Goal: Information Seeking & Learning: Learn about a topic

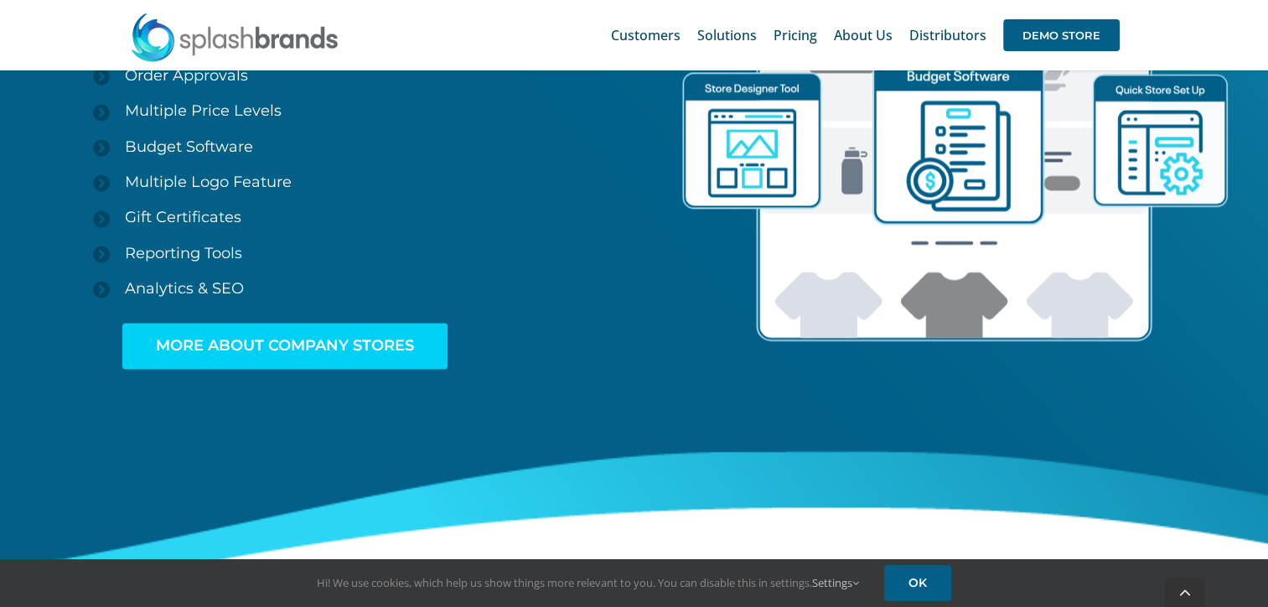
scroll to position [2766, 0]
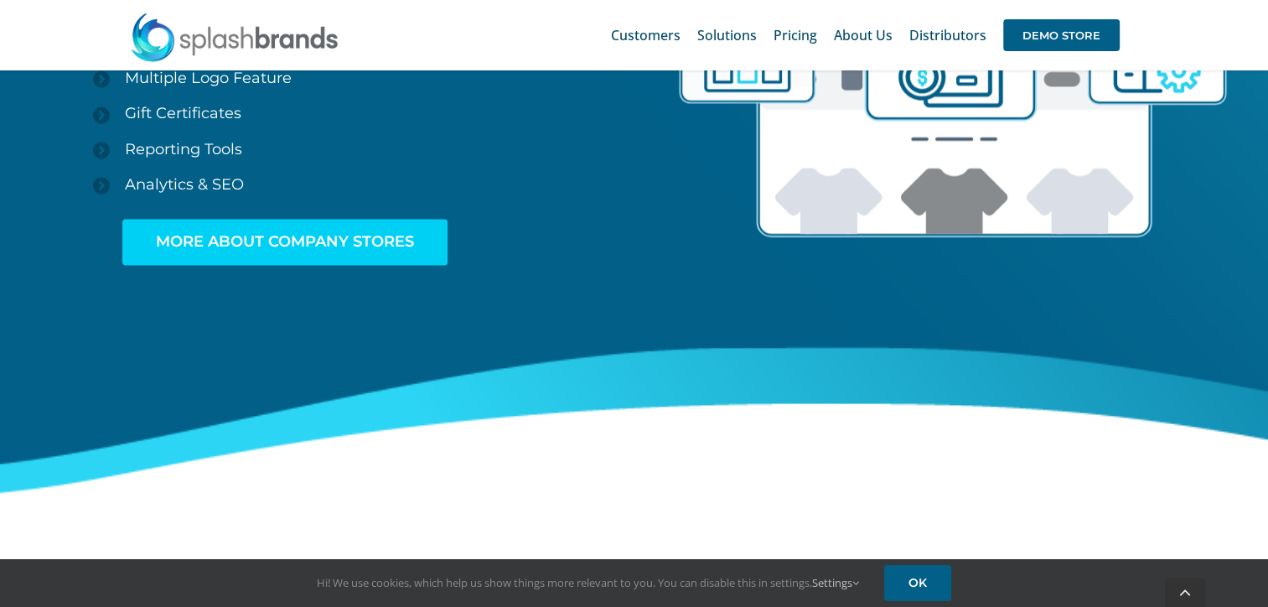
click at [294, 228] on link "MORE ABOUT COMPANY STORES" at bounding box center [284, 242] width 325 height 46
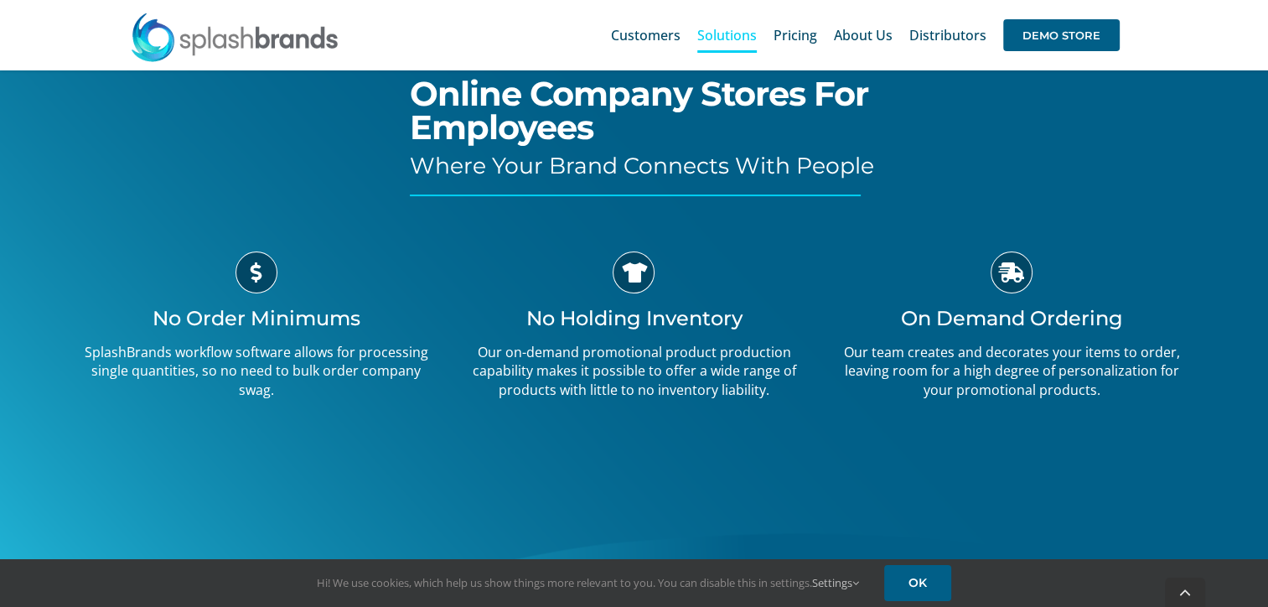
scroll to position [238, 0]
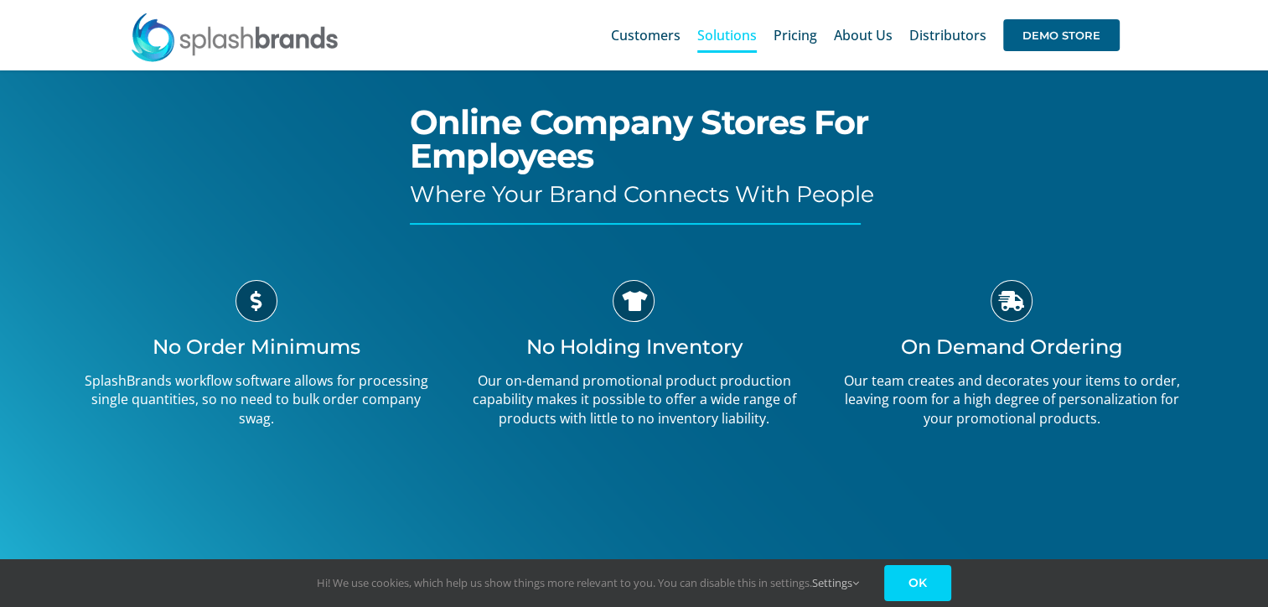
click at [912, 575] on link "OK" at bounding box center [917, 583] width 67 height 36
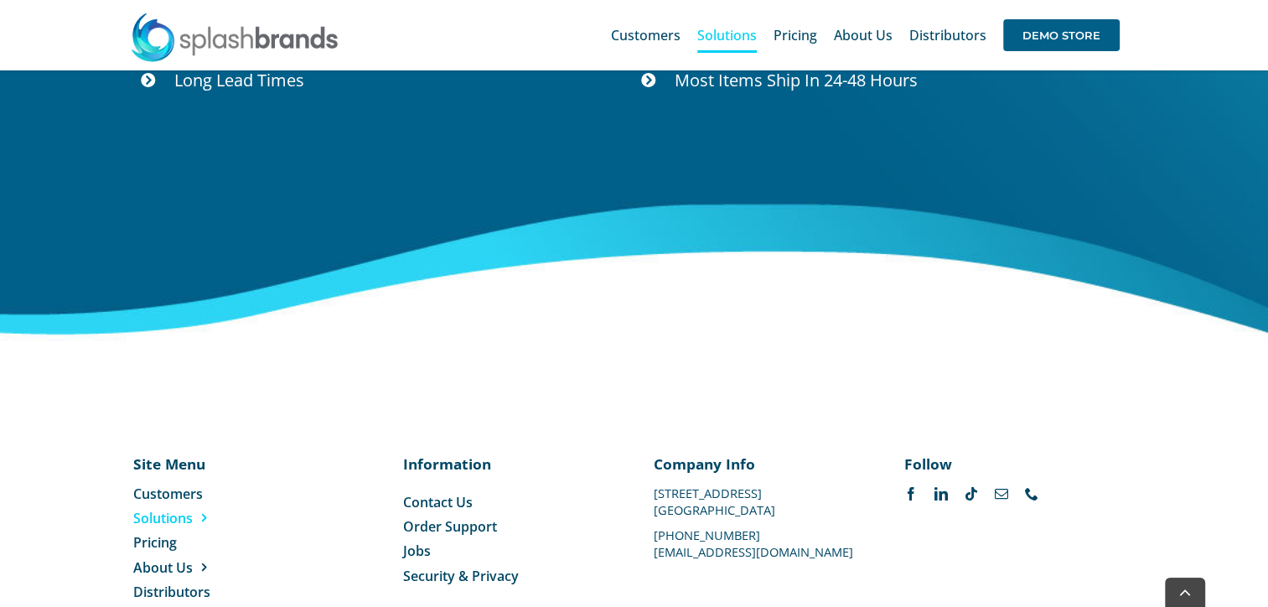
scroll to position [6227, 0]
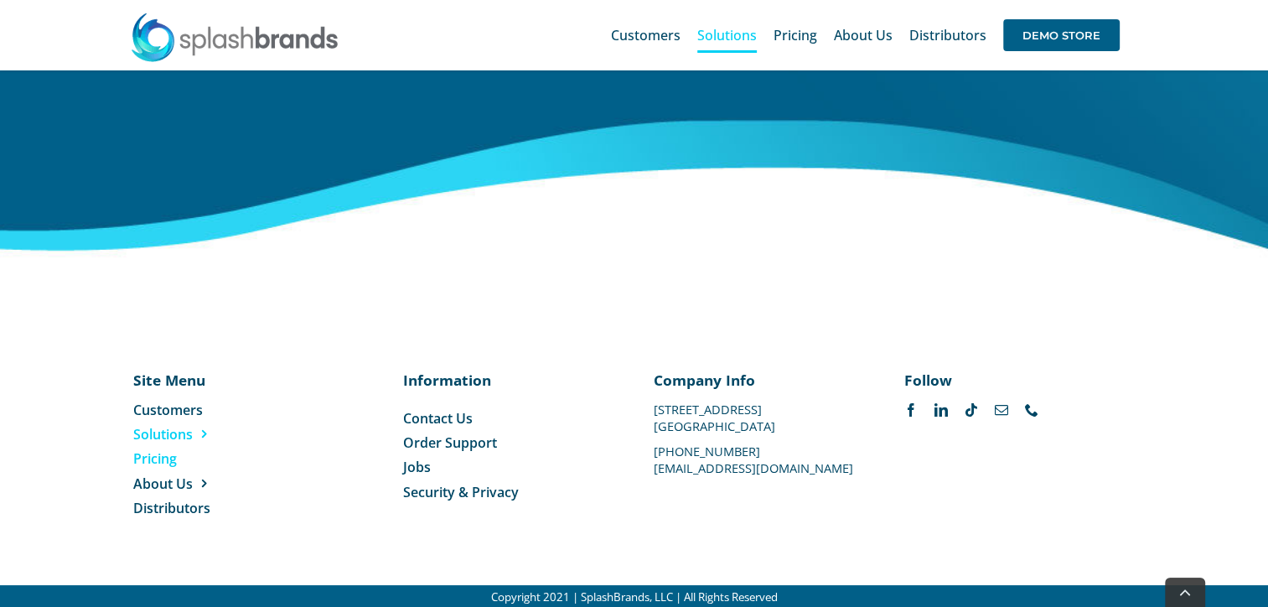
click at [158, 459] on span "Pricing" at bounding box center [155, 458] width 44 height 18
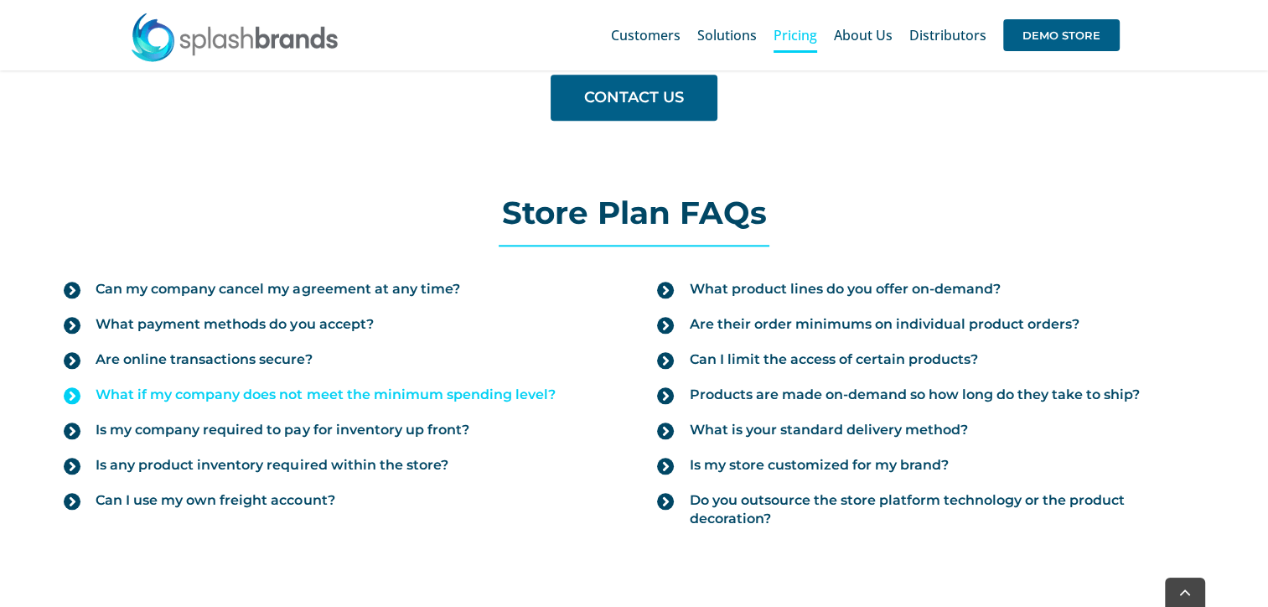
scroll to position [1844, 0]
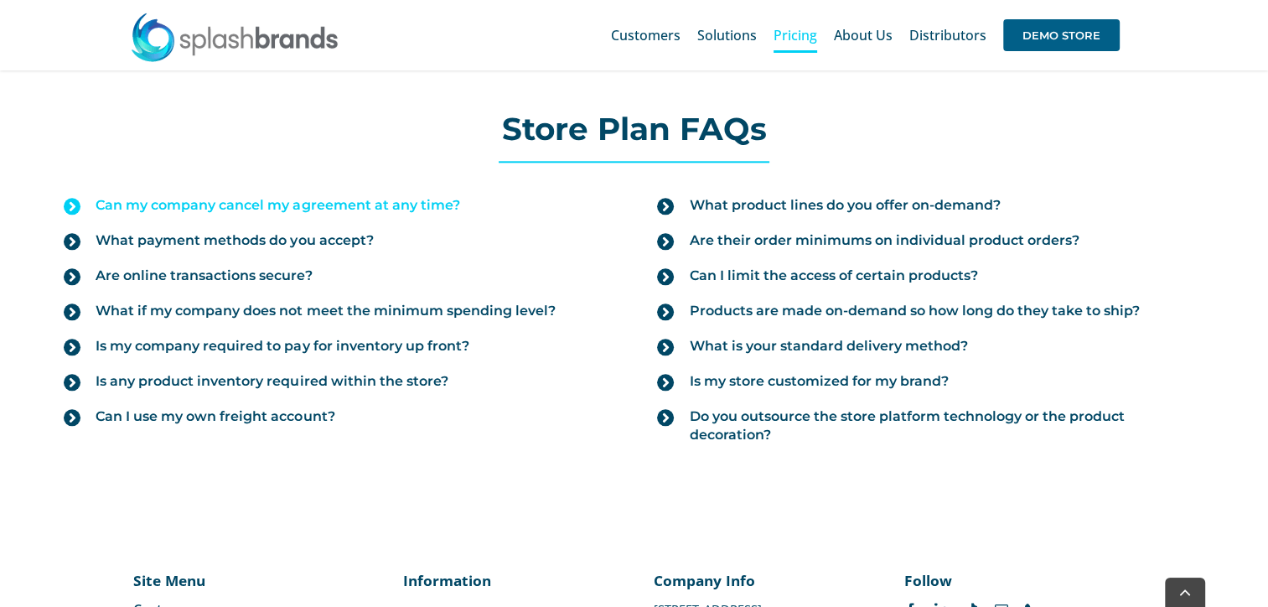
click at [443, 199] on span "Can my company cancel my agreement at any time?" at bounding box center [278, 205] width 364 height 18
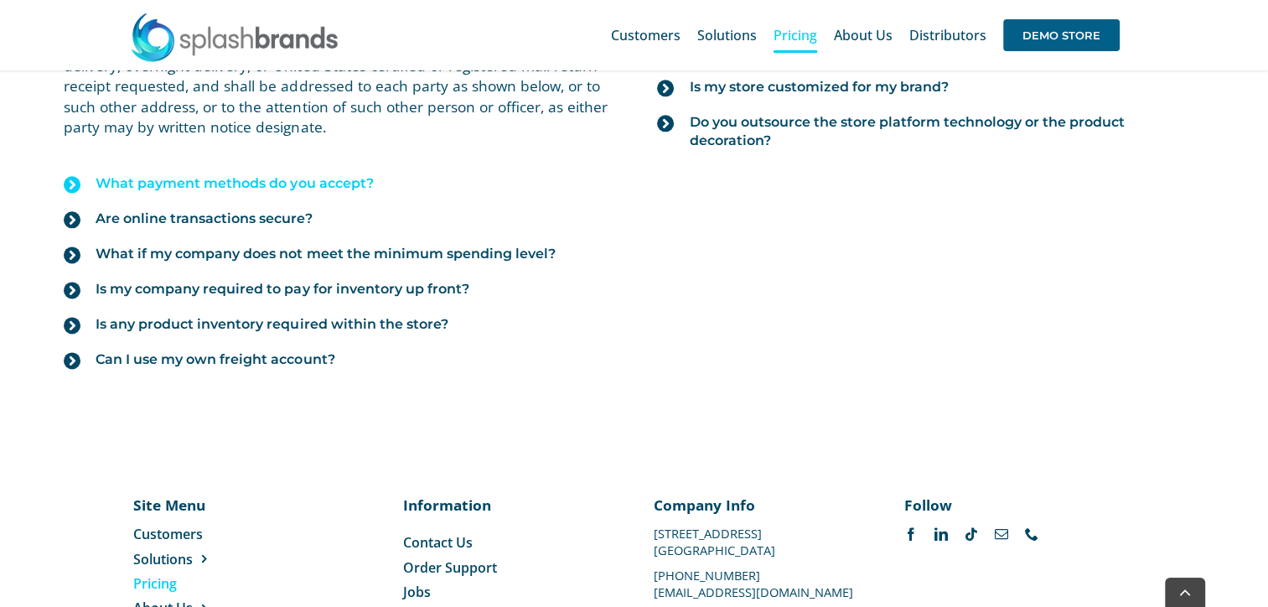
scroll to position [2008, 0]
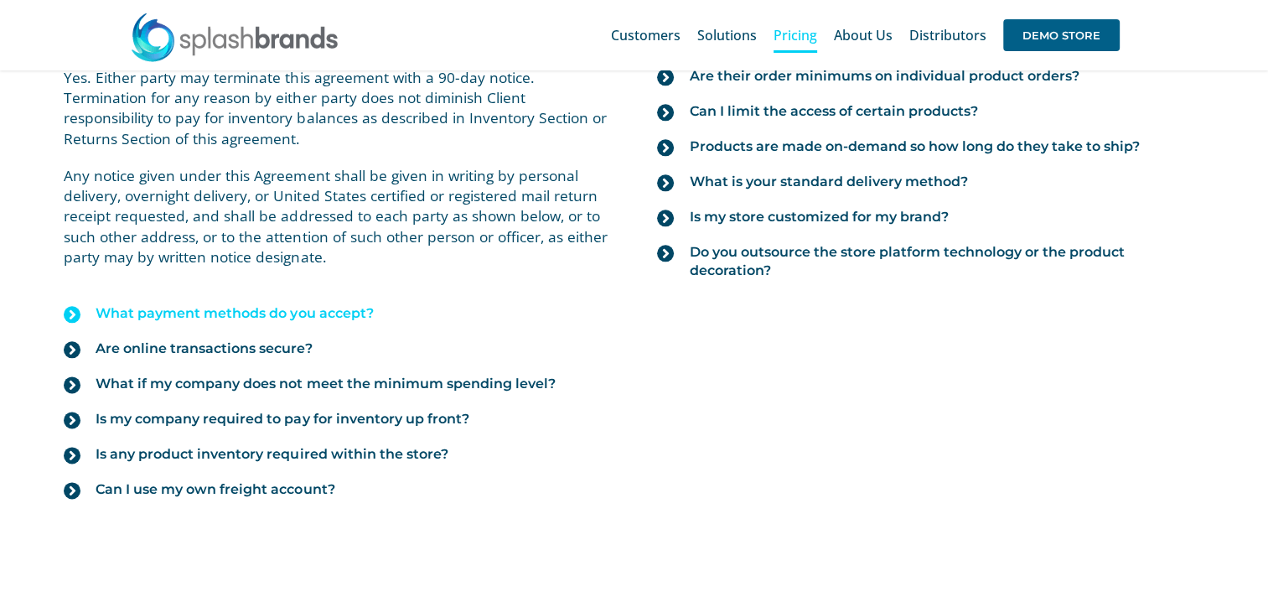
click at [310, 306] on span "What payment methods do you accept?" at bounding box center [234, 313] width 277 height 18
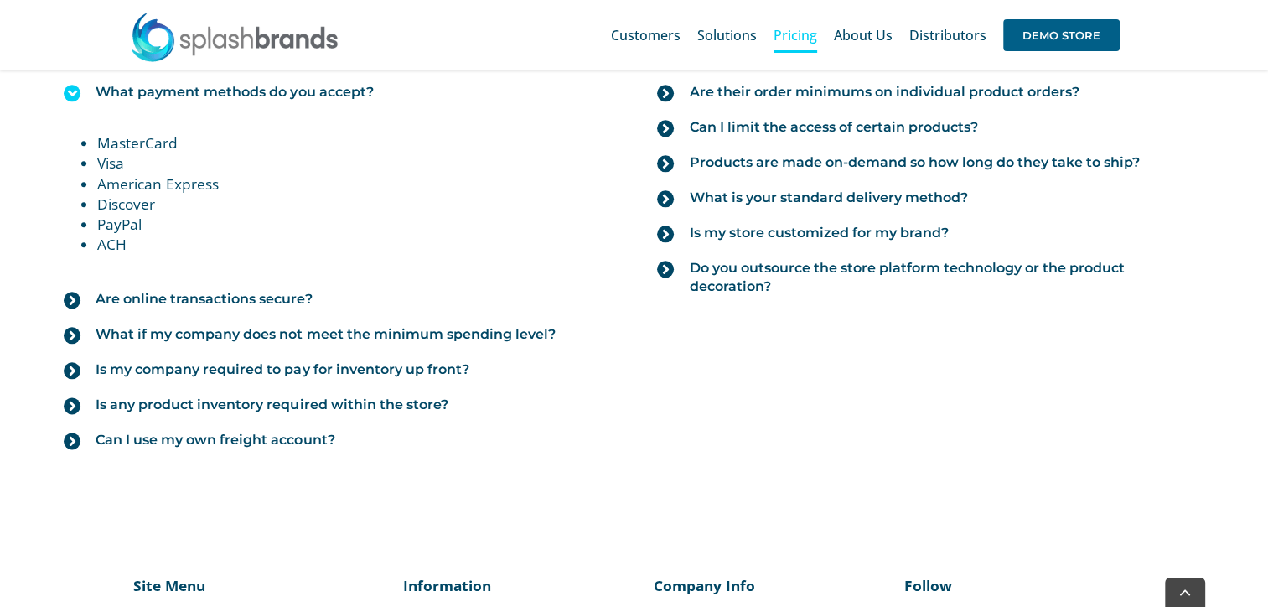
scroll to position [2092, 0]
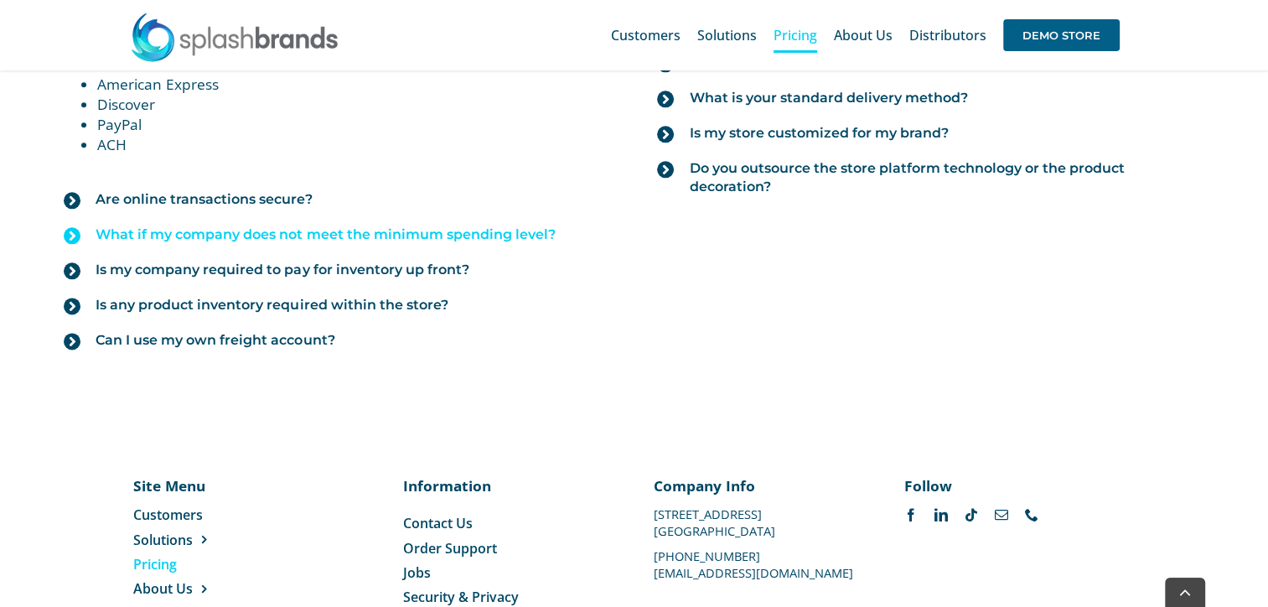
click at [521, 225] on span "What if my company does not meet the minimum spending level?" at bounding box center [325, 234] width 459 height 18
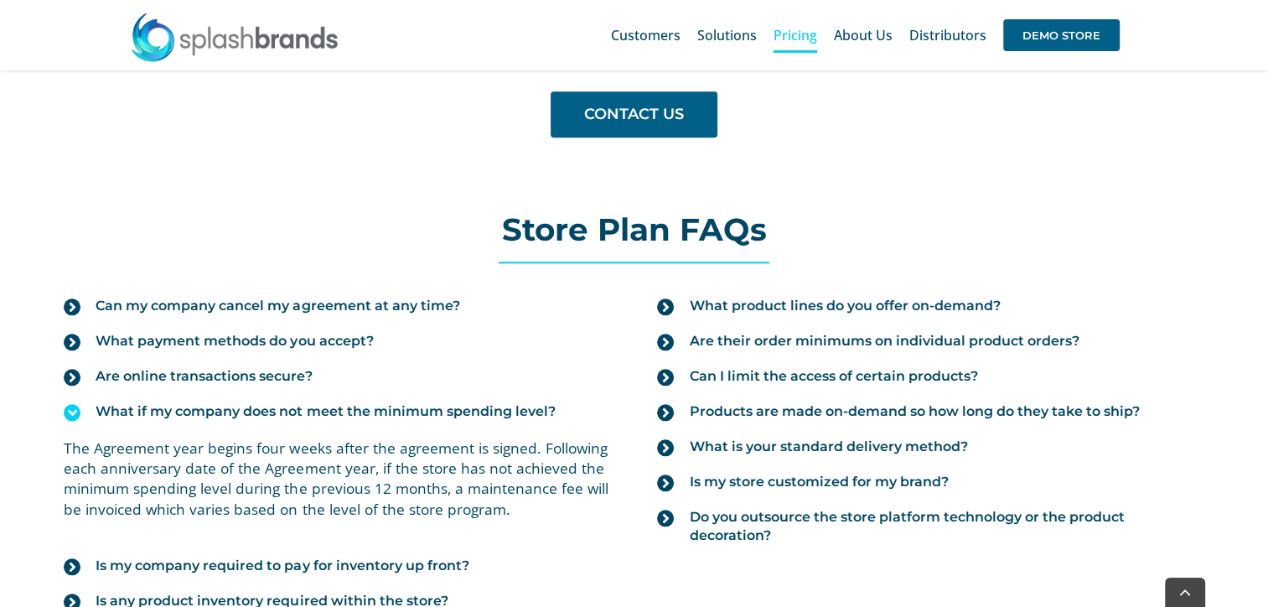
scroll to position [1841, 0]
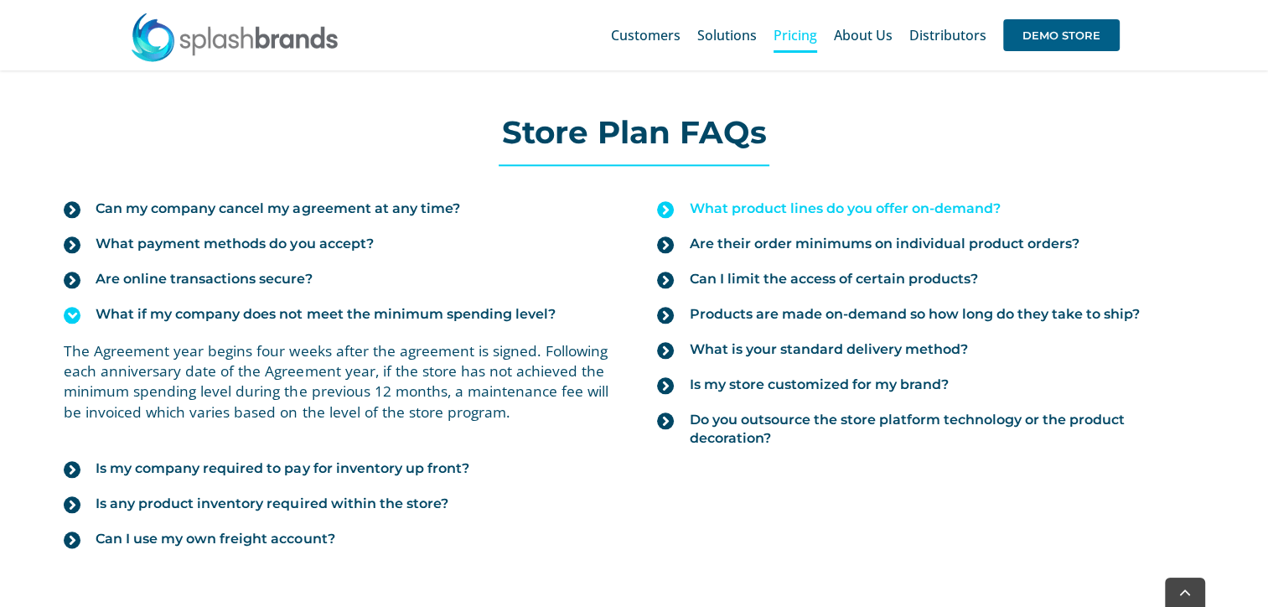
click at [737, 203] on span "What product lines do you offer on-demand?" at bounding box center [844, 208] width 311 height 18
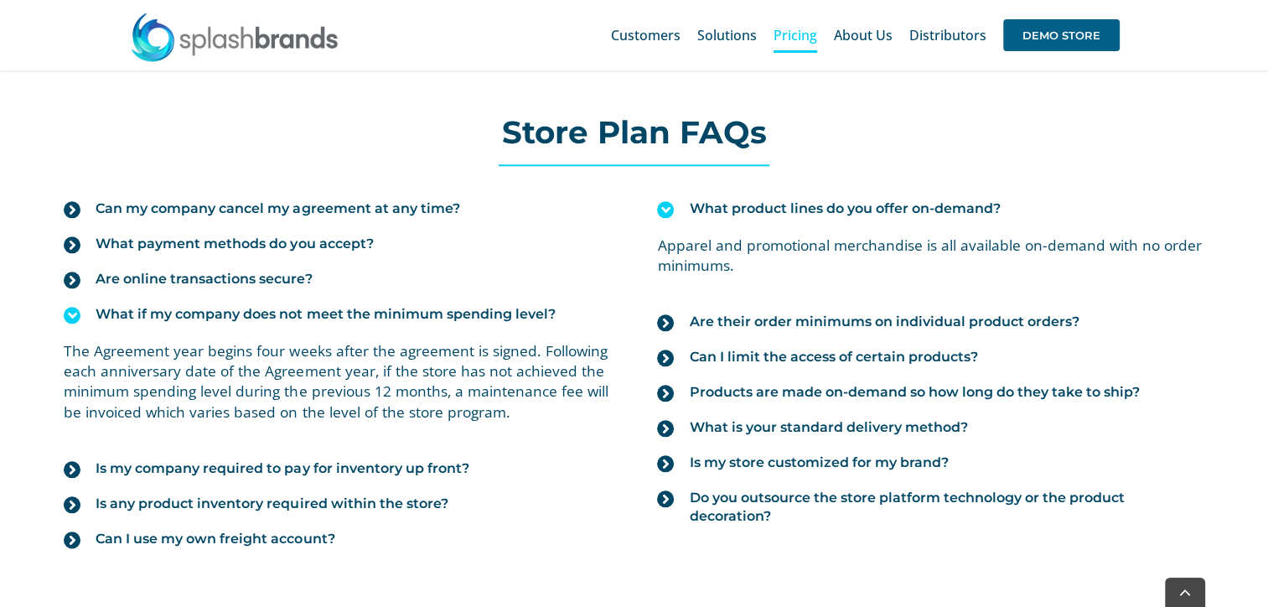
click at [737, 203] on span "What product lines do you offer on-demand?" at bounding box center [844, 208] width 311 height 18
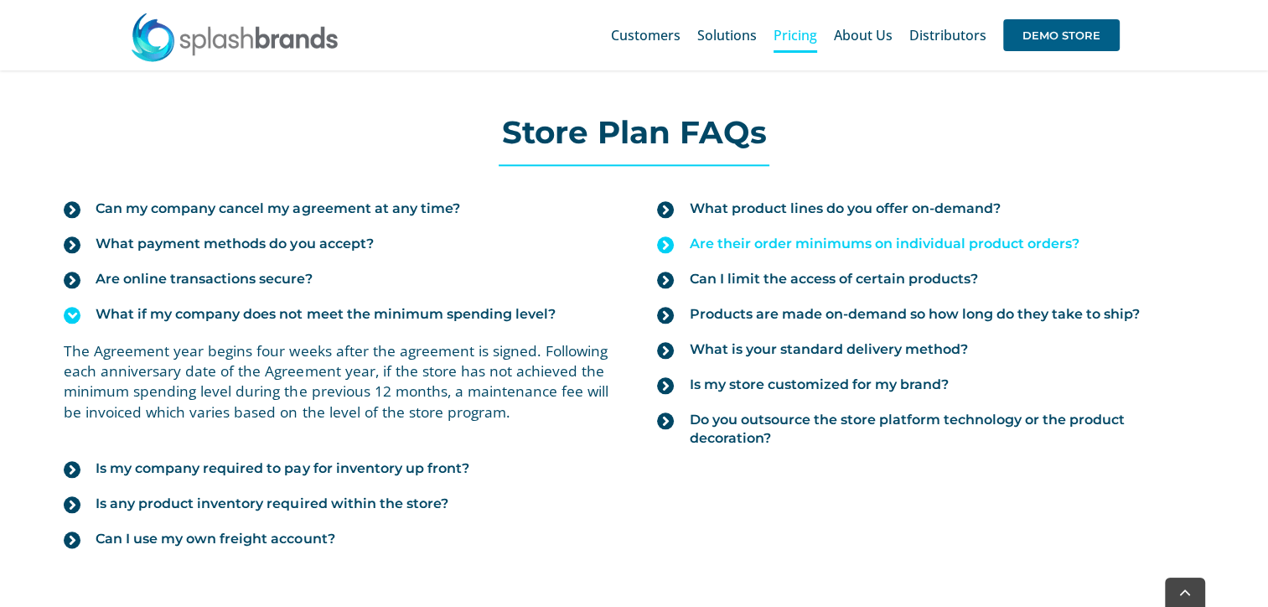
click at [744, 237] on span "Are their order minimums on individual product orders?" at bounding box center [884, 244] width 390 height 18
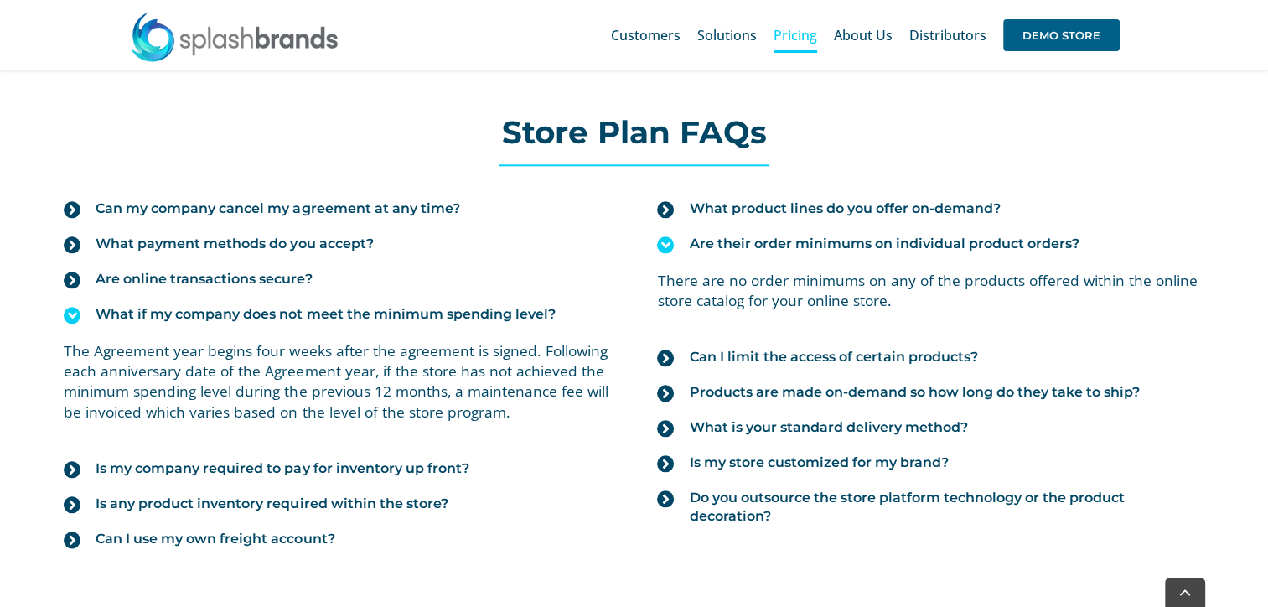
click at [744, 237] on span "Are their order minimums on individual product orders?" at bounding box center [884, 244] width 390 height 18
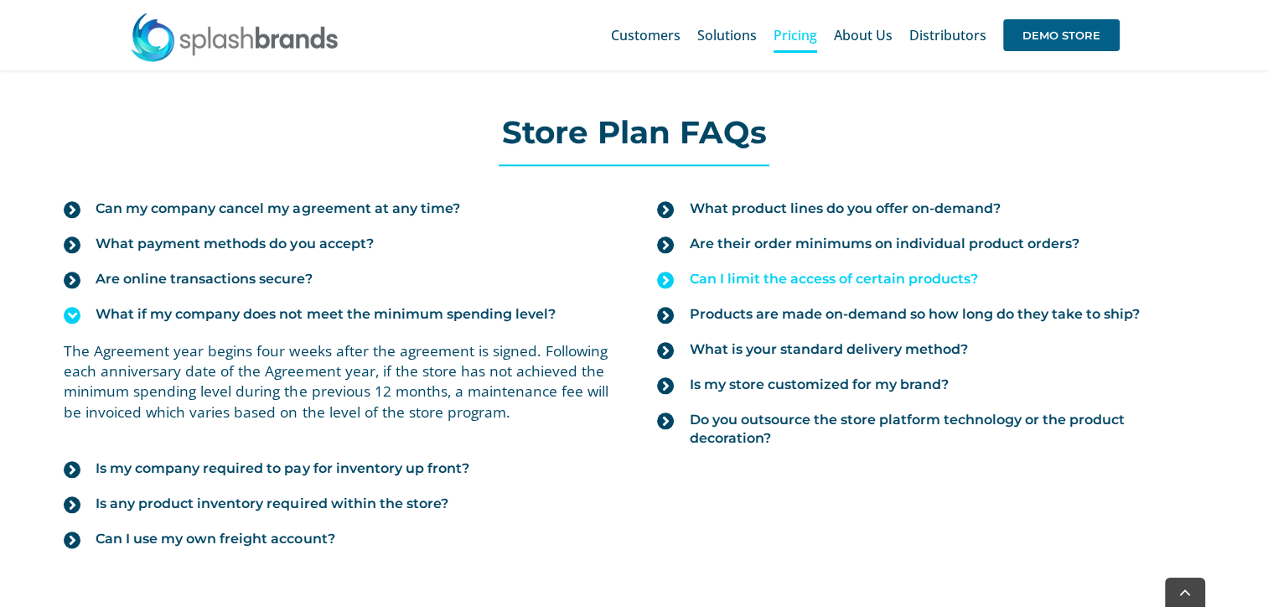
click at [757, 270] on span "Can I limit the access of certain products?" at bounding box center [833, 279] width 288 height 18
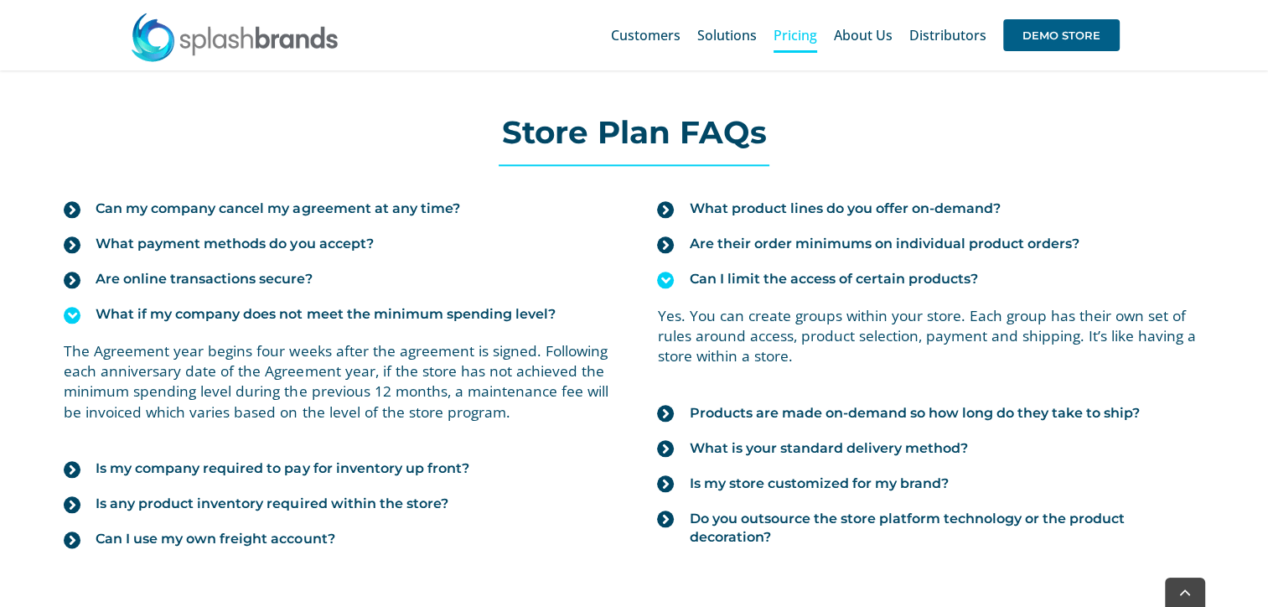
click at [757, 270] on span "Can I limit the access of certain products?" at bounding box center [833, 279] width 288 height 18
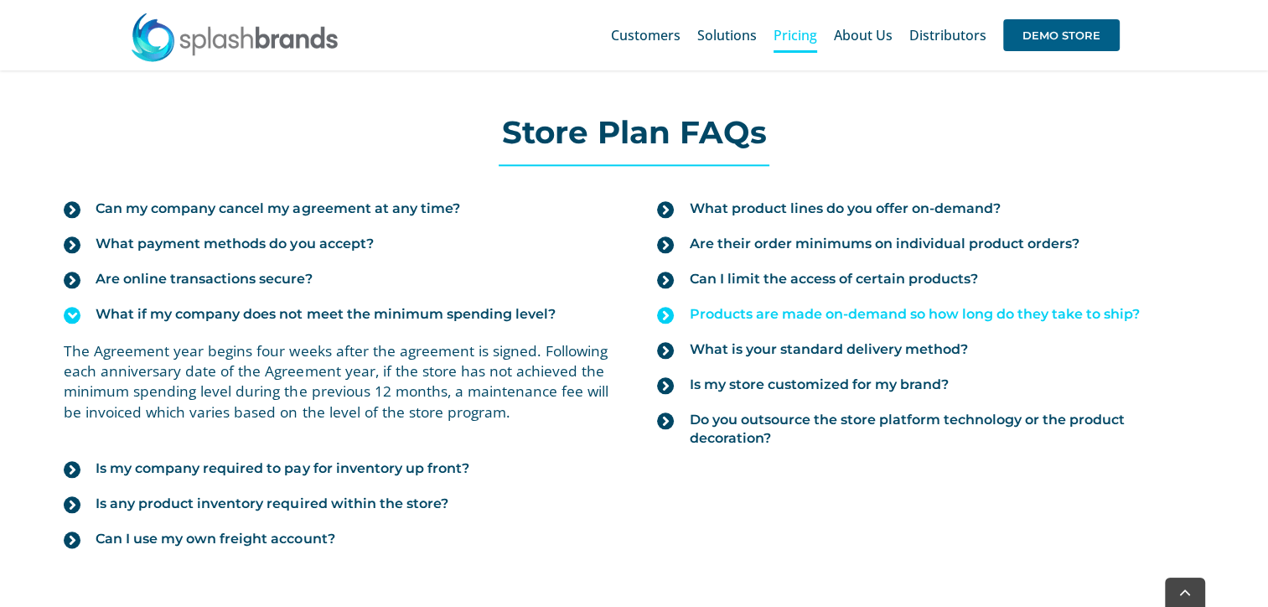
click at [748, 309] on span "Products are made on-demand so how long do they take to ship?" at bounding box center [914, 314] width 450 height 18
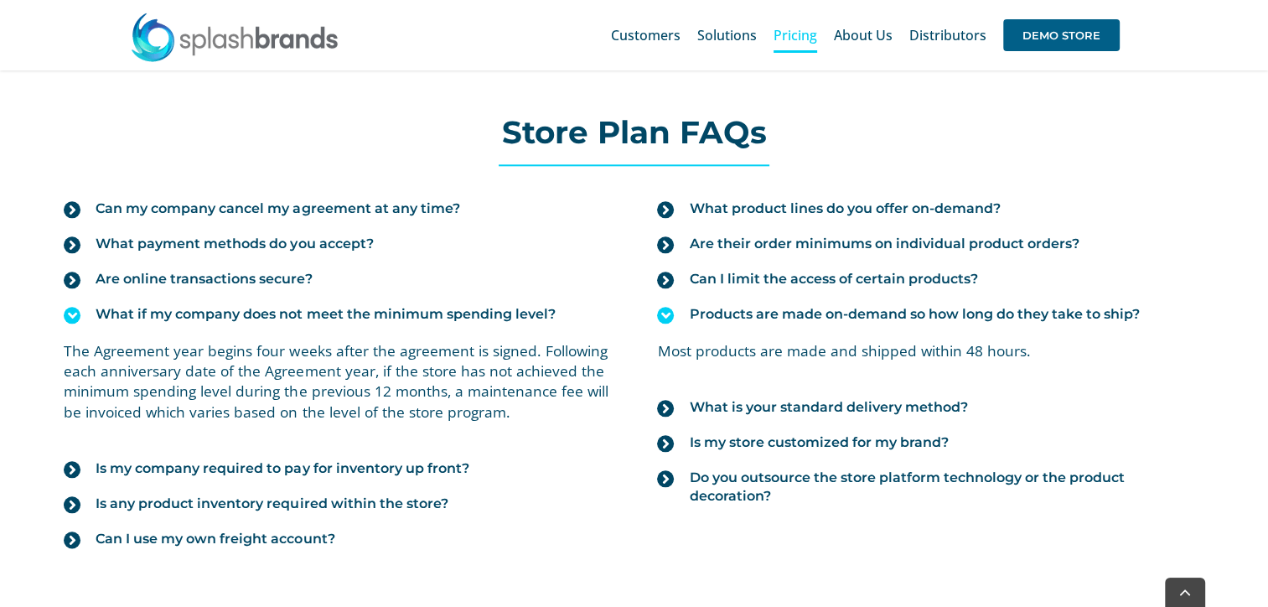
click at [748, 309] on span "Products are made on-demand so how long do they take to ship?" at bounding box center [914, 314] width 450 height 18
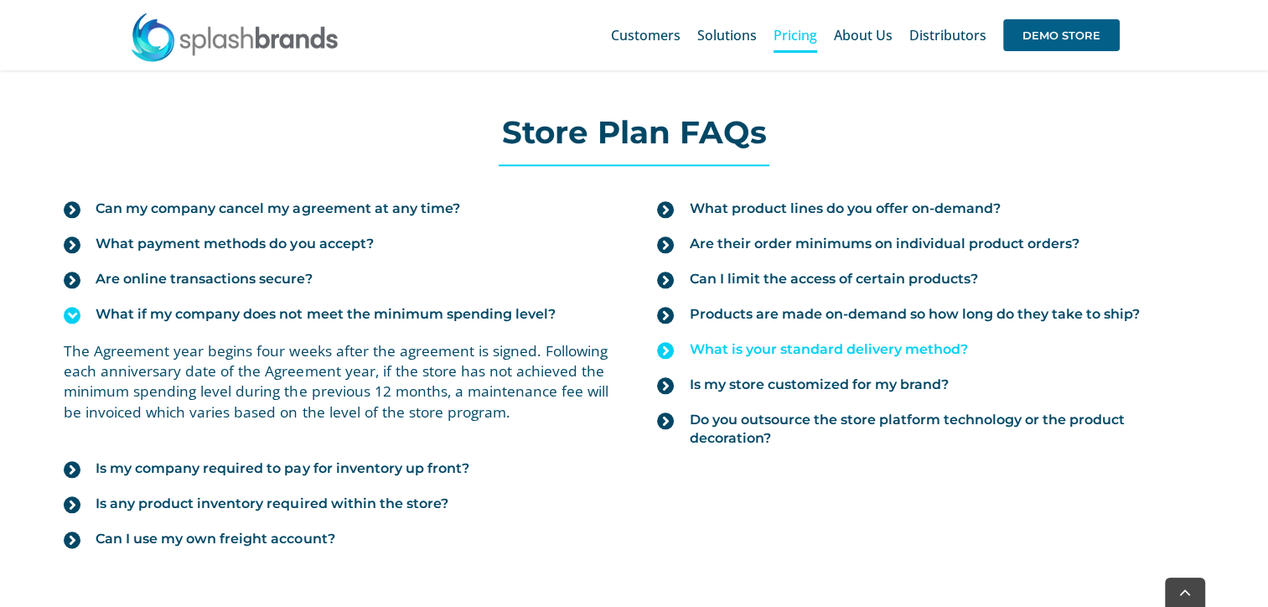
click at [752, 342] on span "What is your standard delivery method?" at bounding box center [828, 349] width 278 height 18
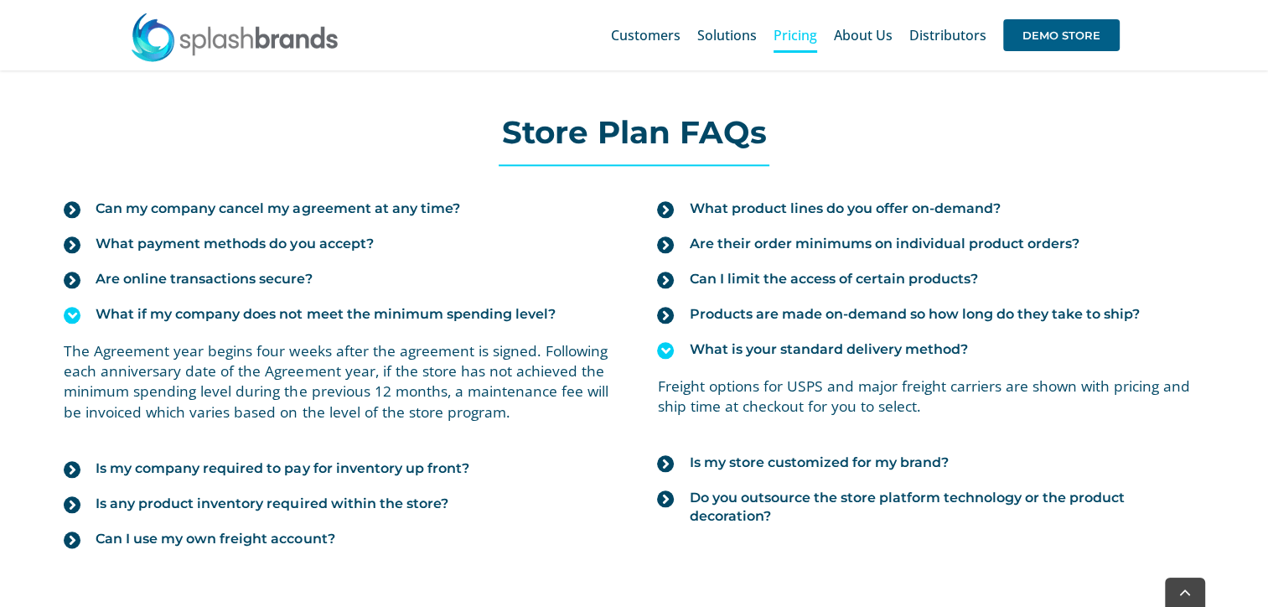
click at [752, 342] on span "What is your standard delivery method?" at bounding box center [828, 349] width 278 height 18
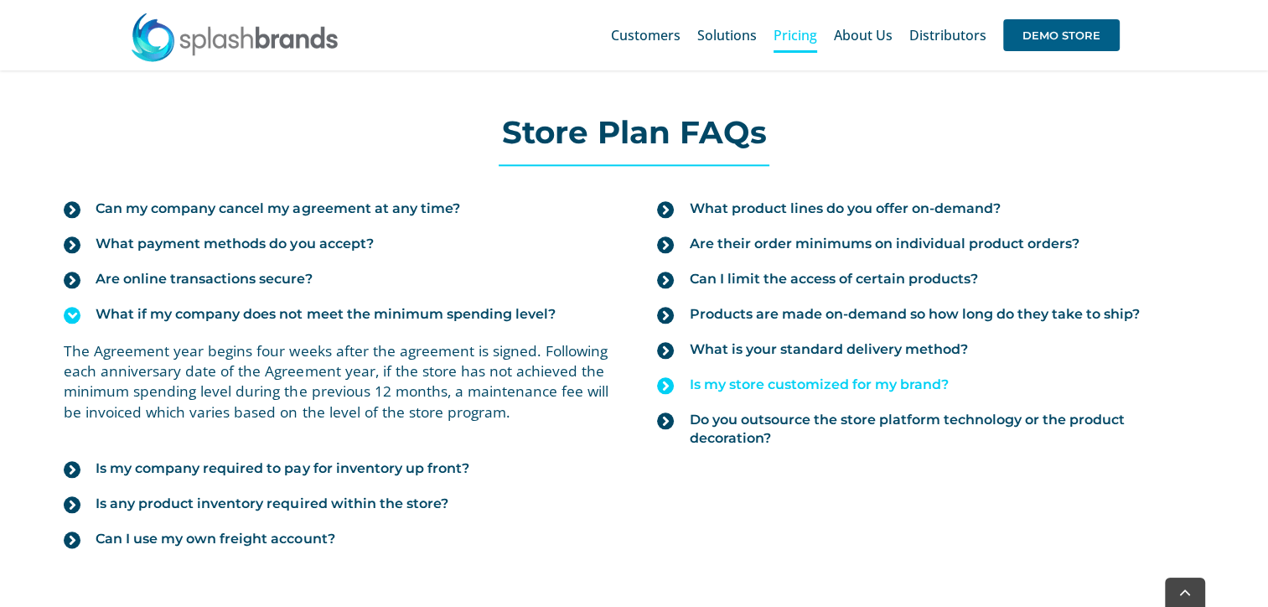
click at [761, 381] on span "Is my store customized for my brand?" at bounding box center [818, 385] width 259 height 18
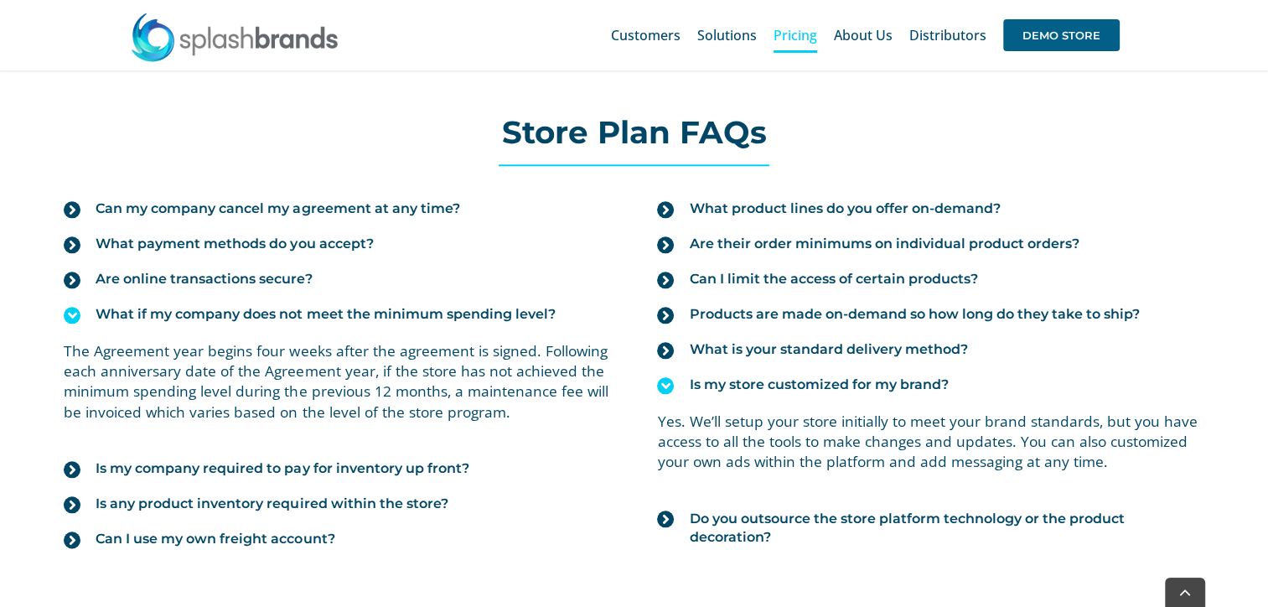
click at [761, 381] on span "Is my store customized for my brand?" at bounding box center [818, 385] width 259 height 18
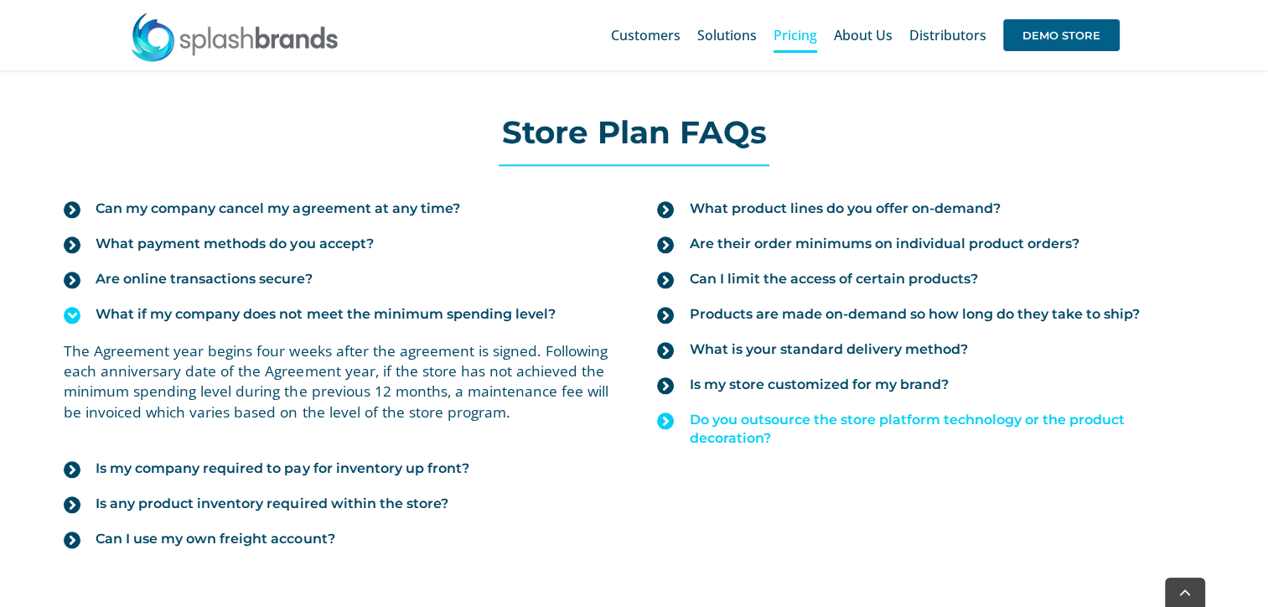
click at [747, 426] on span "Do you outsource the store platform technology or the product decoration?" at bounding box center [946, 429] width 515 height 37
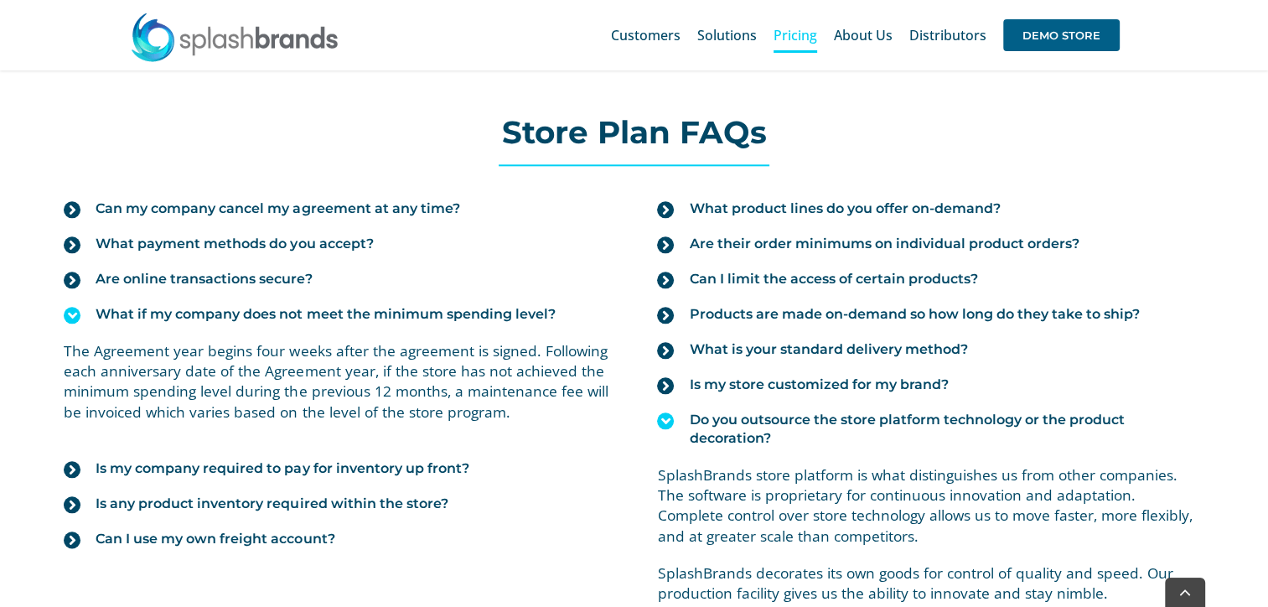
click at [747, 426] on span "Do you outsource the store platform technology or the product decoration?" at bounding box center [946, 429] width 515 height 37
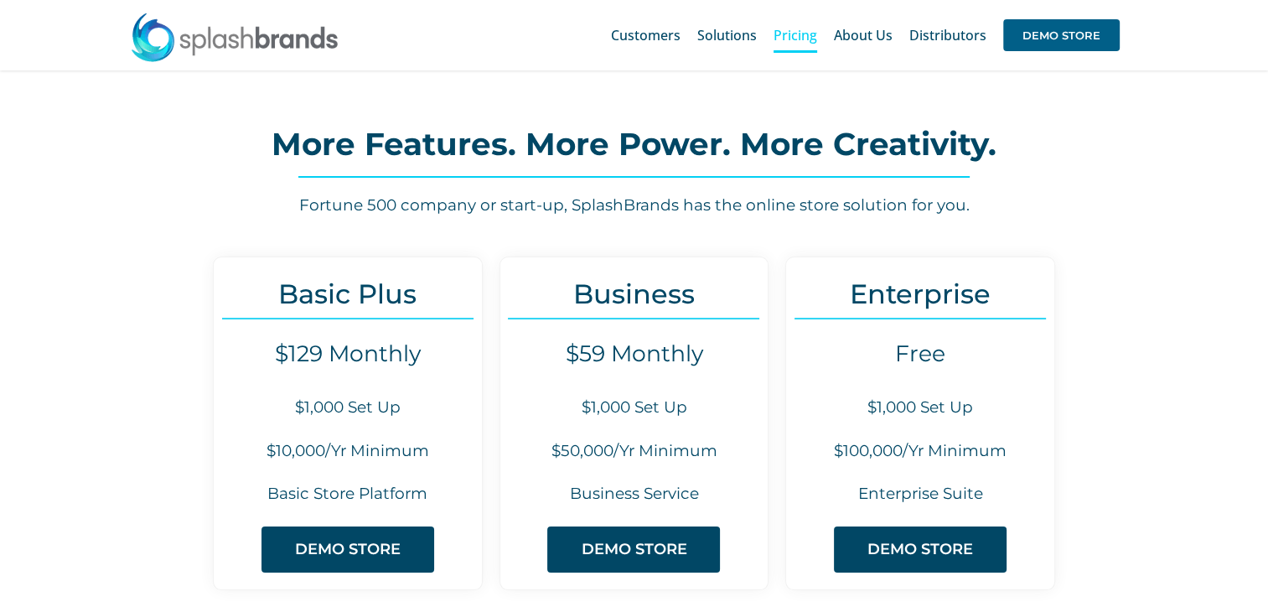
scroll to position [0, 0]
